Goal: Information Seeking & Learning: Learn about a topic

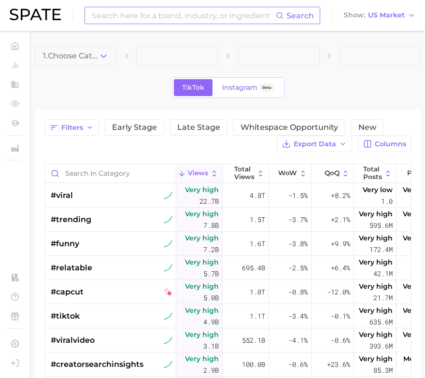
click at [229, 20] on input at bounding box center [183, 15] width 185 height 16
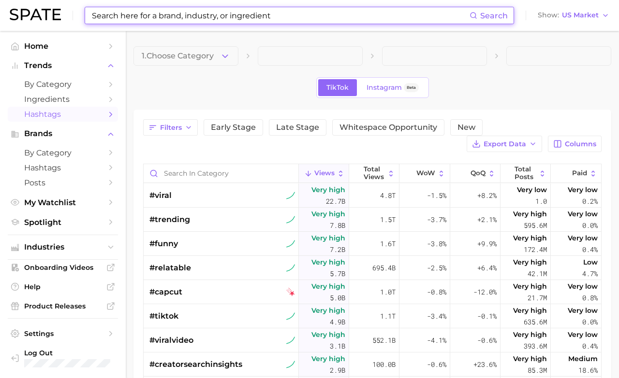
click at [214, 16] on input at bounding box center [280, 15] width 378 height 16
paste input "Dyson Airwrap Co-anda2x"
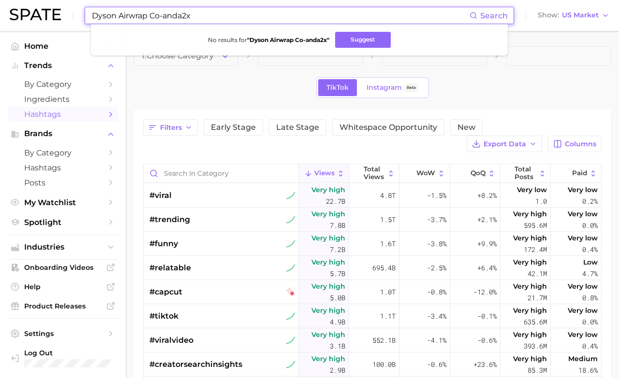
click at [192, 15] on input "Dyson Airwrap Co-anda2x" at bounding box center [280, 15] width 378 height 16
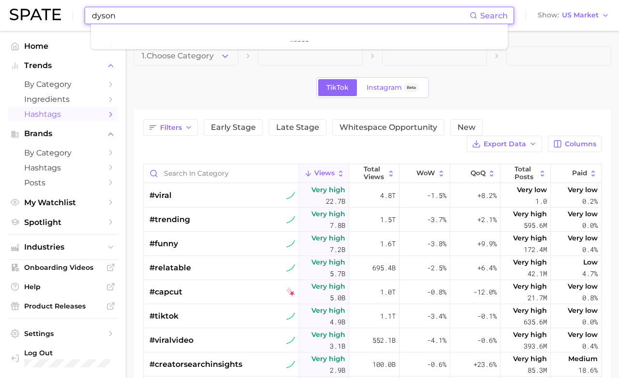
type input "dyson"
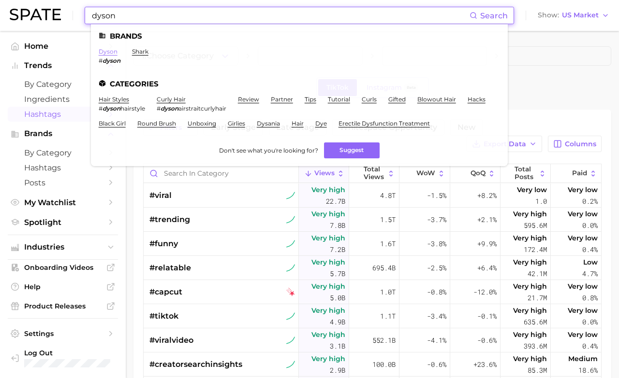
click at [109, 53] on link "dyson" at bounding box center [108, 51] width 19 height 7
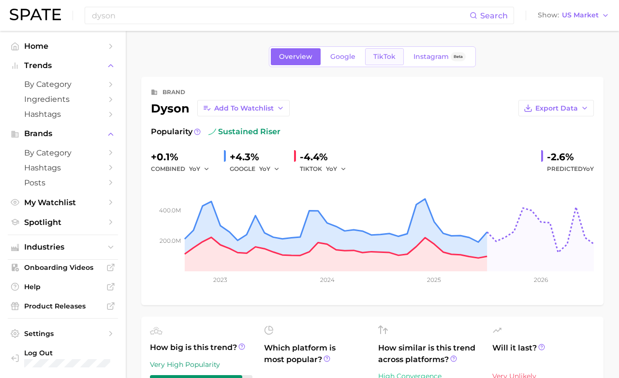
click at [384, 56] on span "TikTok" at bounding box center [384, 57] width 22 height 8
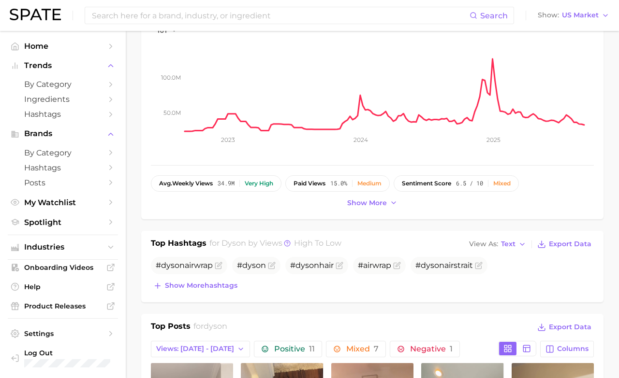
scroll to position [250, 0]
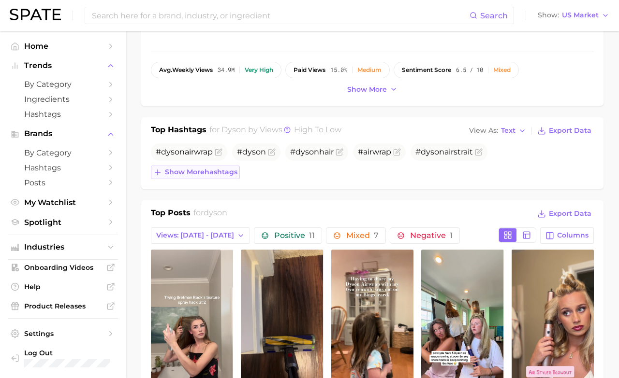
click at [219, 174] on span "Show more hashtags" at bounding box center [201, 172] width 72 height 8
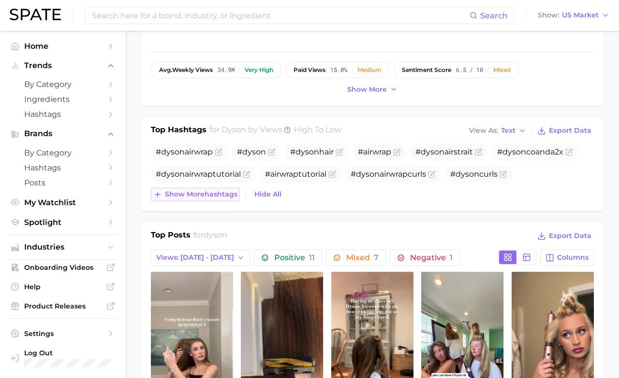
click at [217, 196] on span "Show more hashtags" at bounding box center [201, 194] width 72 height 8
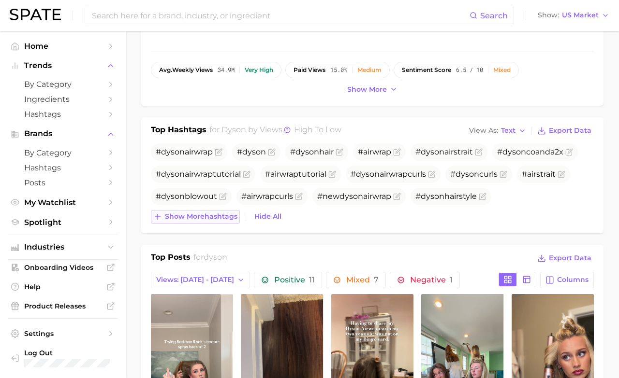
click at [218, 220] on span "Show more hashtags" at bounding box center [201, 217] width 72 height 8
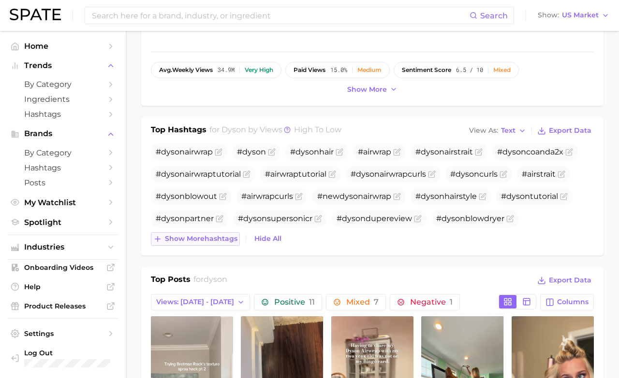
click at [218, 245] on button "Show more hashtags" at bounding box center [195, 239] width 89 height 14
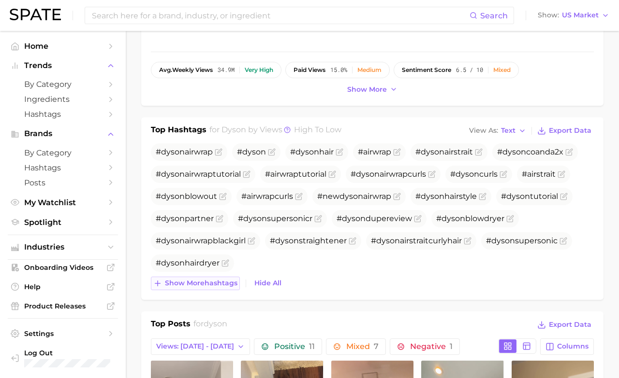
click at [217, 286] on span "Show more hashtags" at bounding box center [201, 283] width 72 height 8
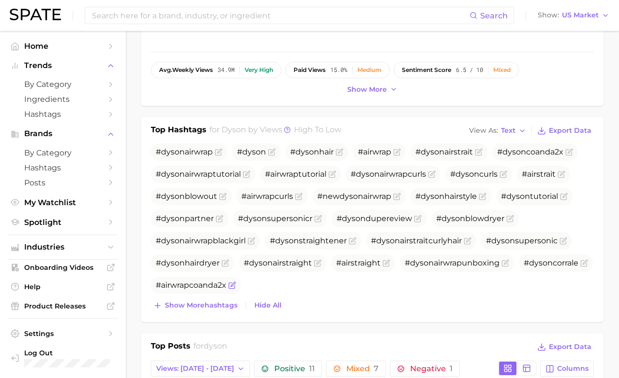
click at [226, 288] on span "#airwrapcoanda2x" at bounding box center [191, 285] width 71 height 9
click at [226, 283] on span "#airwrapcoanda2x" at bounding box center [191, 285] width 71 height 9
click at [236, 283] on icon "Flag as miscategorized or irrelevant" at bounding box center [232, 286] width 8 height 8
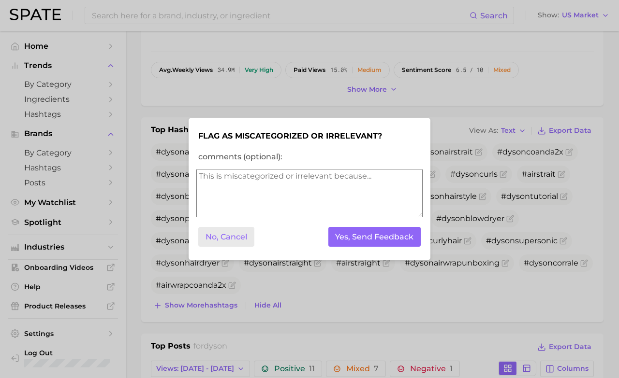
click at [233, 243] on button "No, Cancel" at bounding box center [226, 237] width 56 height 20
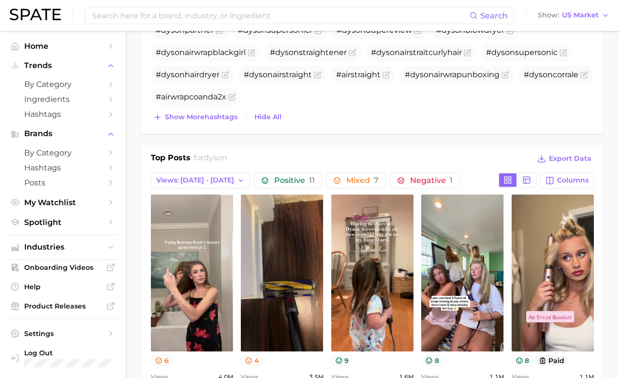
scroll to position [344, 0]
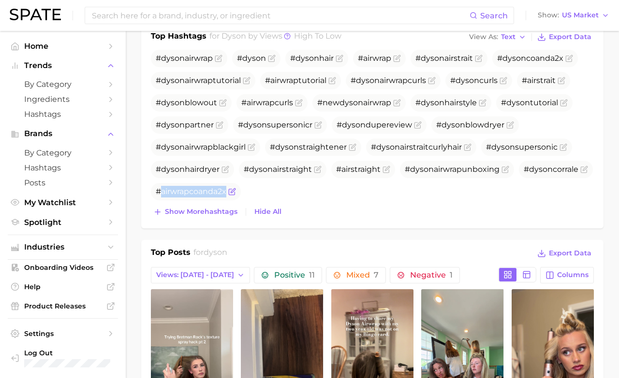
drag, startPoint x: 304, startPoint y: 191, endPoint x: 240, endPoint y: 195, distance: 64.4
click at [226, 195] on span "#airwrapcoanda2x" at bounding box center [191, 191] width 71 height 9
copy span "airwrapcoanda2x"
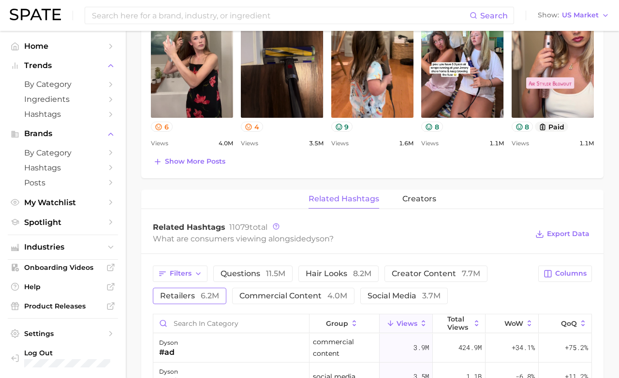
scroll to position [674, 0]
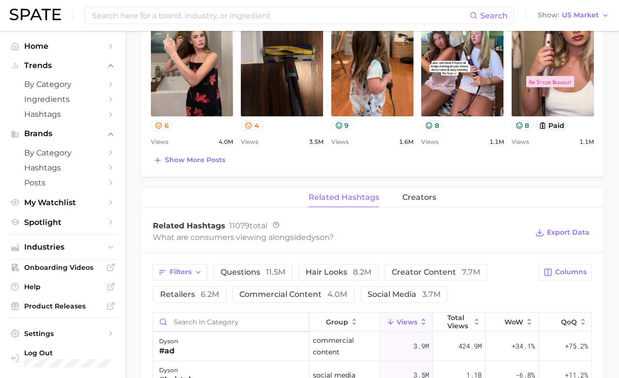
click at [206, 317] on input "Search in category" at bounding box center [231, 322] width 156 height 18
paste input "airwrapcoanda2x"
type input "airwrapcoanda2x"
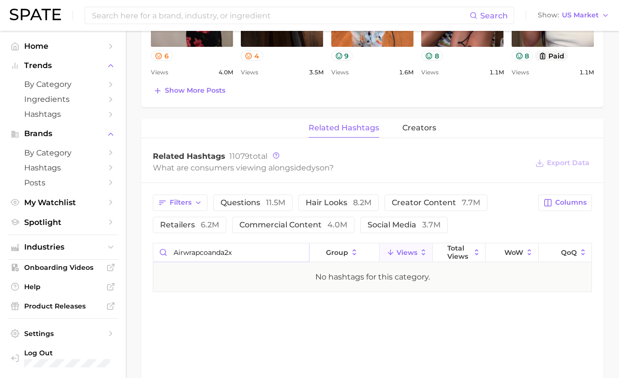
scroll to position [757, 0]
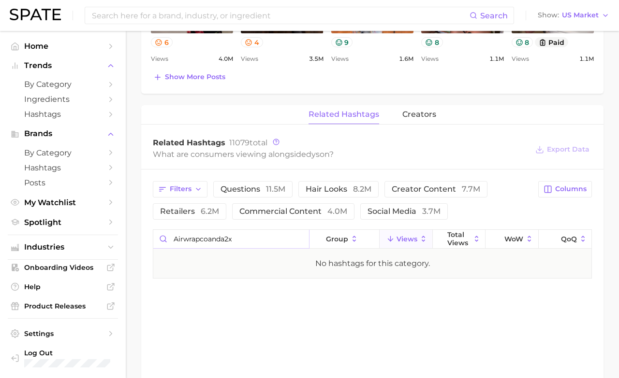
click at [236, 239] on input "airwrapcoanda2x" at bounding box center [231, 239] width 156 height 18
click at [266, 290] on div "Filters questions 11.5m hair looks 8.2m creator content 7.7m retailers 6.2m com…" at bounding box center [372, 230] width 462 height 121
click at [66, 68] on span "Trends" at bounding box center [62, 65] width 77 height 9
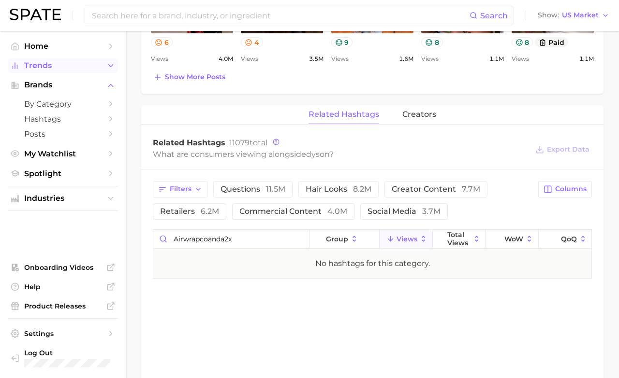
click at [66, 68] on span "Trends" at bounding box center [62, 65] width 77 height 9
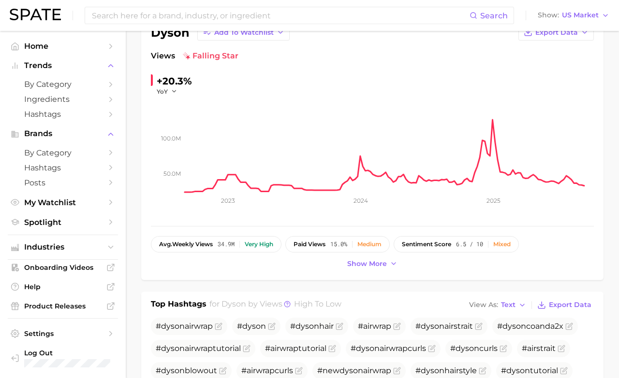
scroll to position [0, 0]
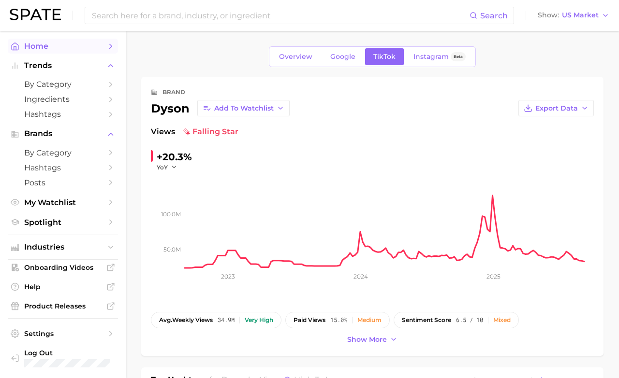
click at [69, 42] on span "Home" at bounding box center [62, 46] width 77 height 9
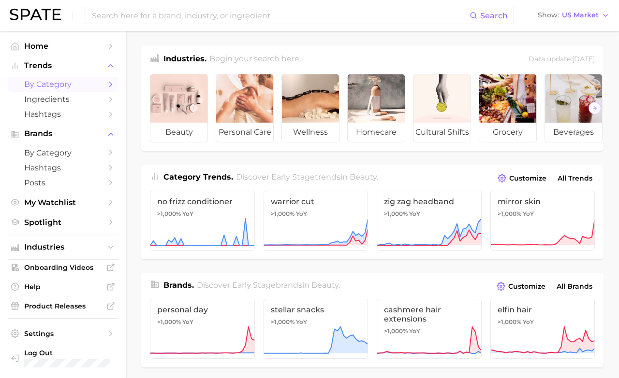
click at [49, 83] on span "by Category" at bounding box center [62, 84] width 77 height 9
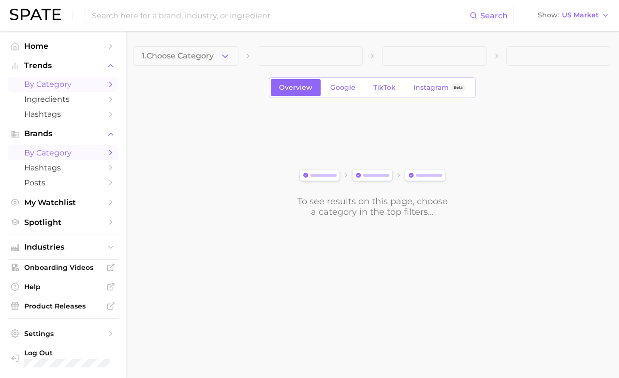
click at [54, 152] on span "by Category" at bounding box center [62, 152] width 77 height 9
click at [211, 51] on button "Choose Category" at bounding box center [185, 55] width 105 height 19
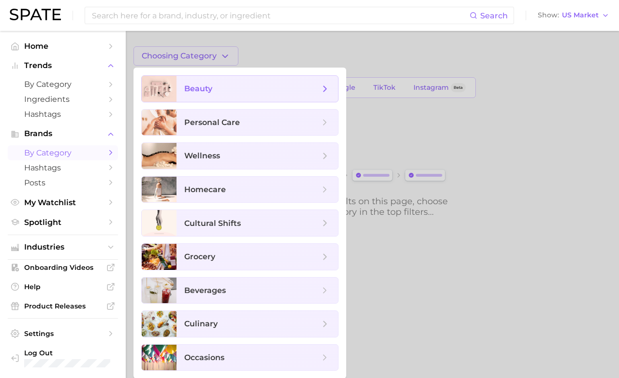
click at [206, 99] on span "beauty" at bounding box center [256, 89] width 161 height 26
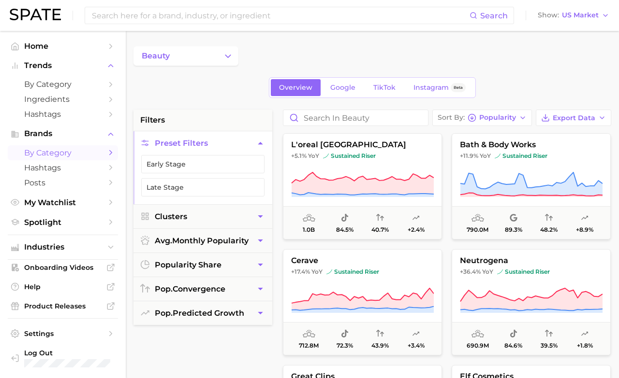
click at [308, 121] on input "Search in beauty" at bounding box center [355, 117] width 145 height 15
paste input "airwrapcoanda2x"
type input "airwrapcoanda2x"
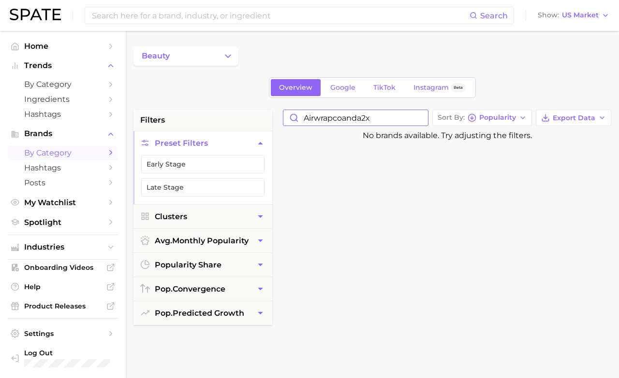
click at [420, 120] on input "airwrapcoanda2x" at bounding box center [355, 117] width 145 height 15
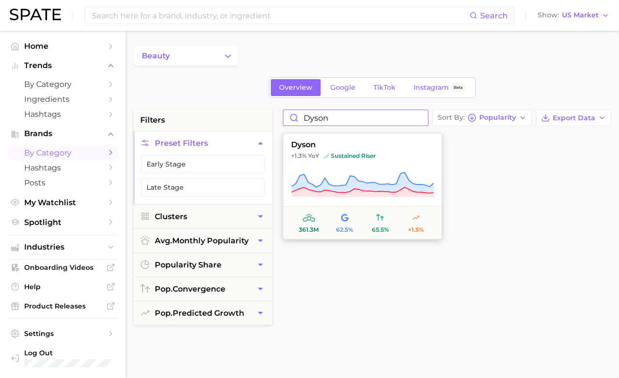
type input "dyson"
click at [385, 155] on span "+1.3% YoY sustained riser" at bounding box center [362, 156] width 158 height 8
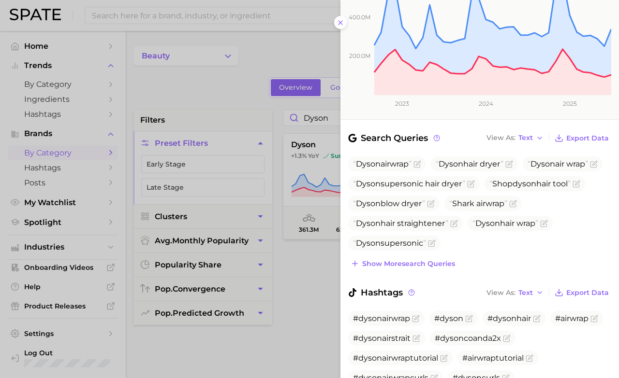
scroll to position [178, 0]
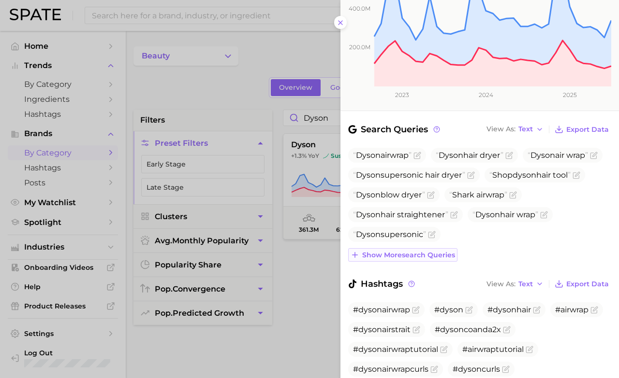
click at [425, 251] on span "Show more search queries" at bounding box center [408, 255] width 93 height 8
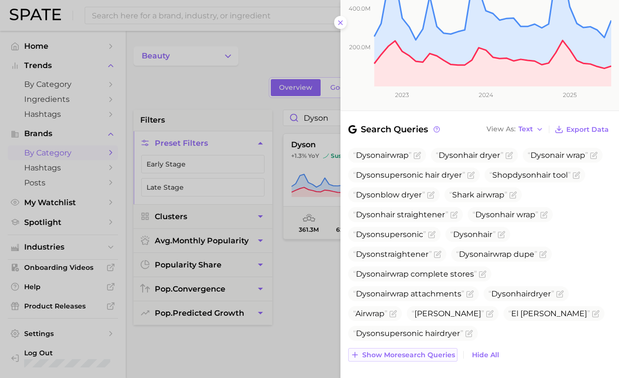
click at [420, 351] on span "Show more search queries" at bounding box center [408, 355] width 93 height 8
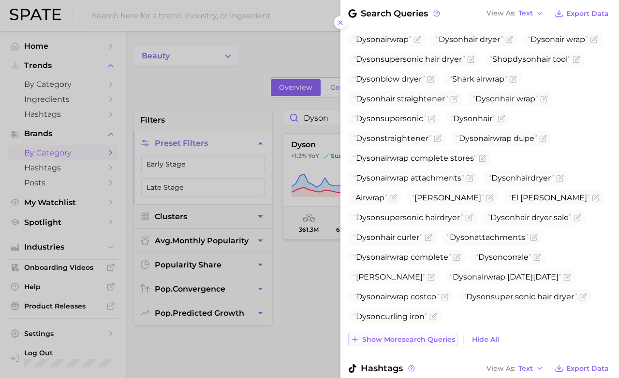
scroll to position [413, 0]
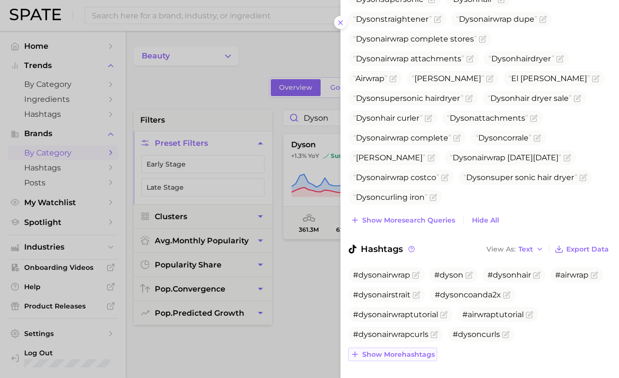
click at [420, 351] on span "Show more hashtags" at bounding box center [398, 355] width 72 height 8
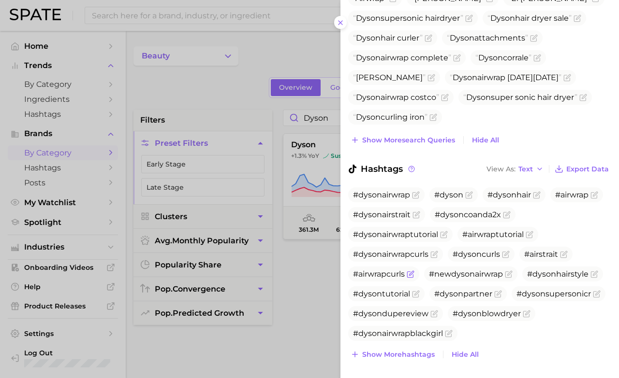
click at [420, 351] on span "Show more hashtags" at bounding box center [398, 355] width 72 height 8
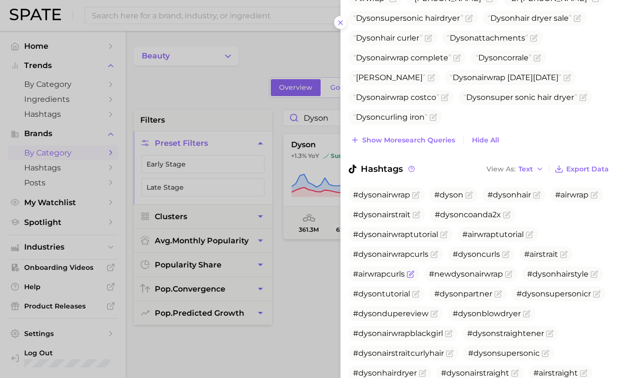
scroll to position [574, 0]
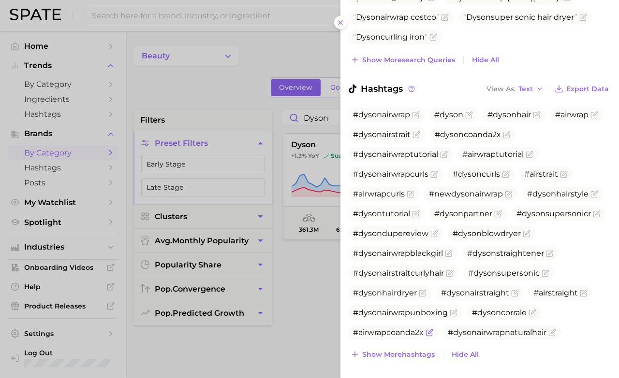
click at [403, 328] on span "#airwrapcoanda2x" at bounding box center [388, 332] width 71 height 9
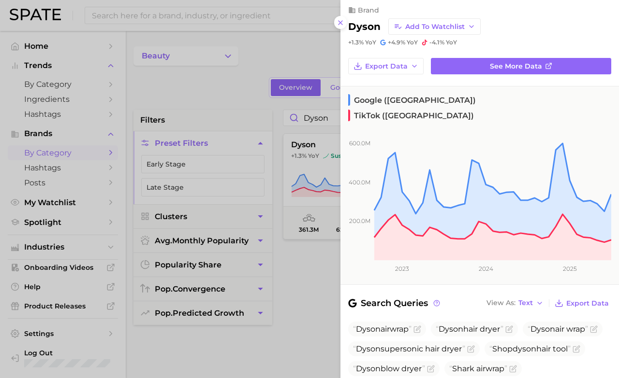
scroll to position [0, 0]
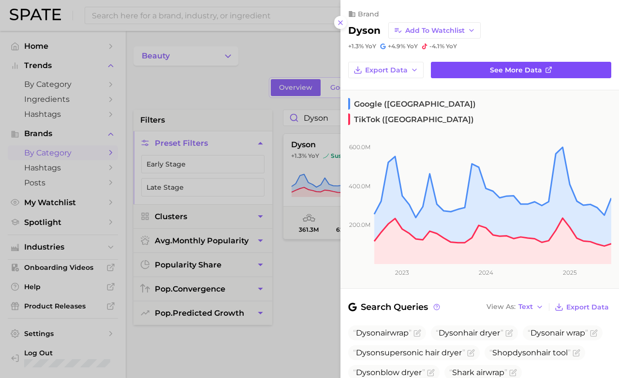
click at [425, 70] on link "See more data" at bounding box center [521, 70] width 180 height 16
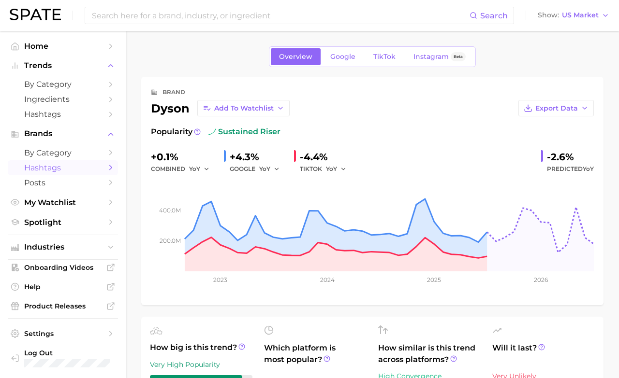
click at [62, 174] on link "Hashtags" at bounding box center [63, 167] width 110 height 15
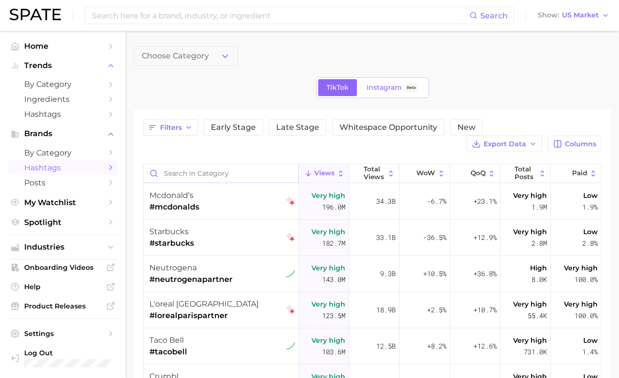
click at [201, 180] on input "Search in category" at bounding box center [221, 173] width 155 height 18
paste input "airwrapcoanda2x"
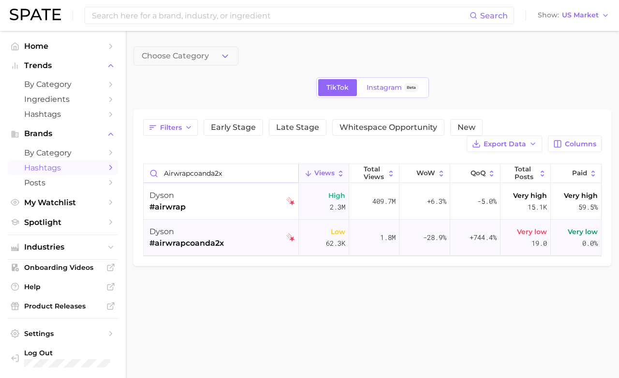
type input "airwrapcoanda2x"
click at [211, 240] on span "#airwrapcoanda2x" at bounding box center [186, 244] width 74 height 12
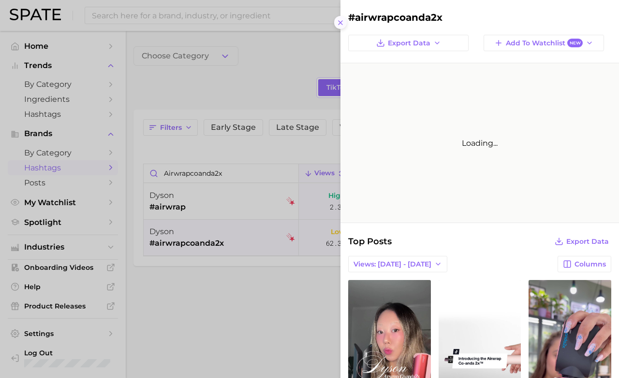
click at [338, 23] on icon at bounding box center [340, 23] width 8 height 8
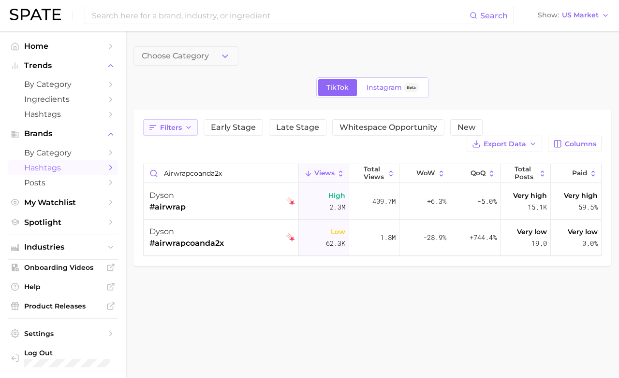
click at [193, 127] on button "Filters" at bounding box center [170, 127] width 55 height 16
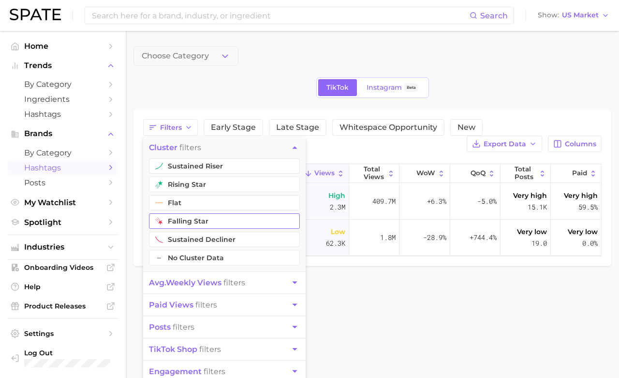
scroll to position [4, 0]
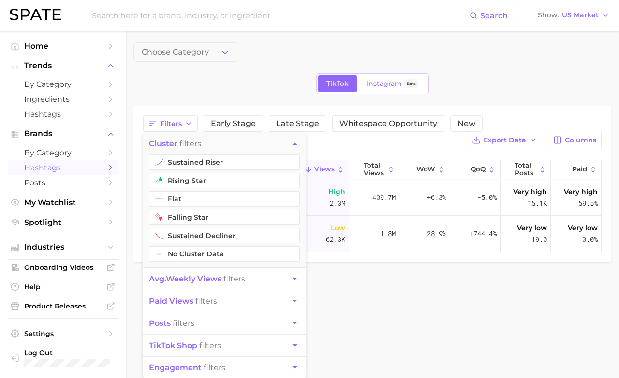
click at [290, 276] on icon "button" at bounding box center [295, 279] width 10 height 10
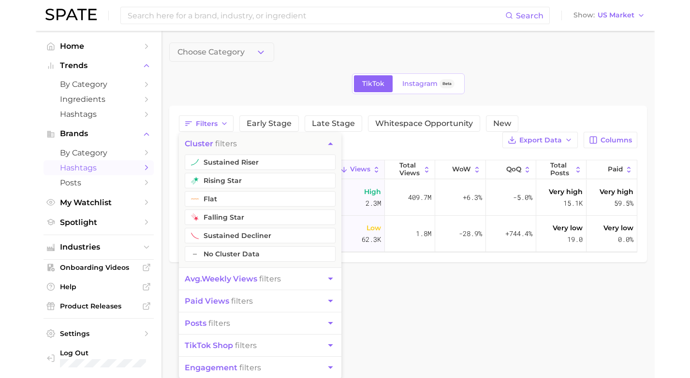
scroll to position [0, 0]
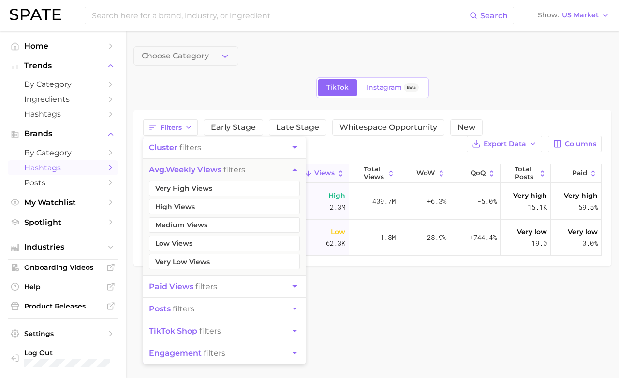
click at [325, 289] on main "Choose Category TikTok Instagram Beta Filters cluster filters avg. weekly views…" at bounding box center [372, 173] width 493 height 284
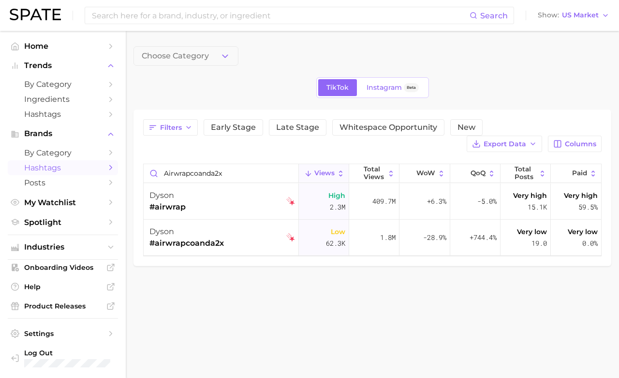
click at [425, 284] on main "Choose Category TikTok Instagram Beta Filters Early Stage Late Stage Whitespace…" at bounding box center [372, 173] width 493 height 284
